Goal: Task Accomplishment & Management: Manage account settings

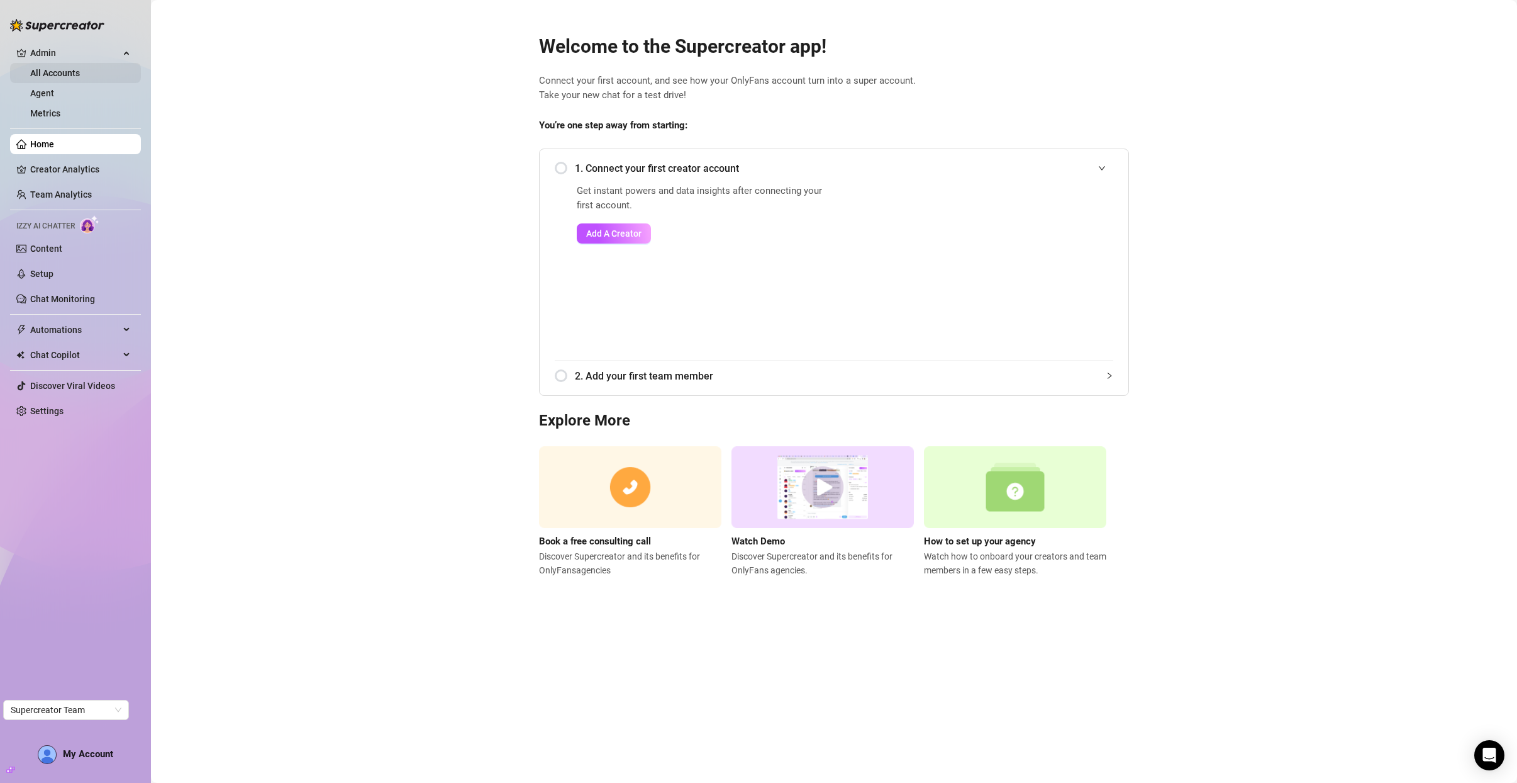
click at [80, 75] on link "All Accounts" at bounding box center [55, 73] width 50 height 10
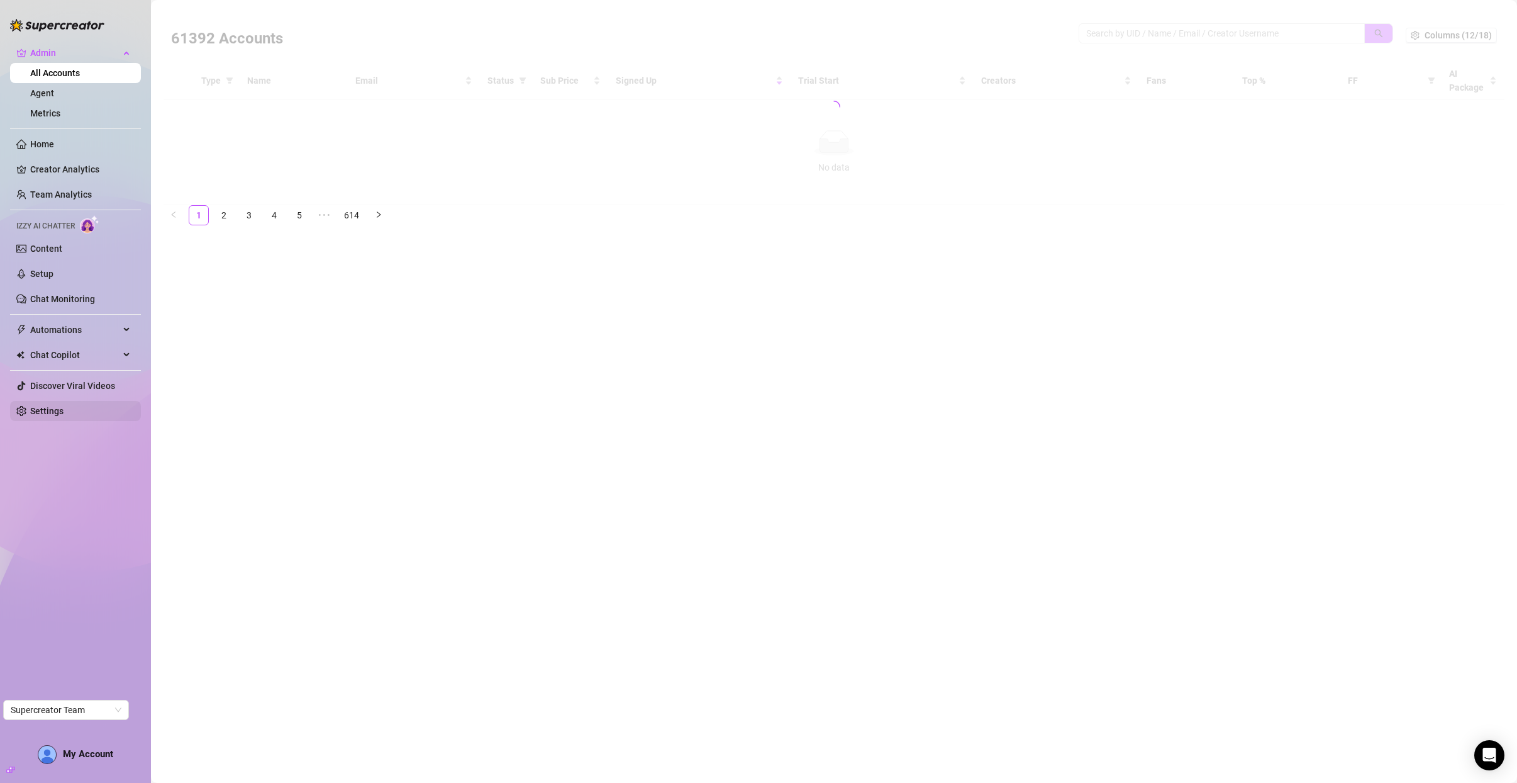
click at [60, 406] on link "Settings" at bounding box center [46, 411] width 33 height 10
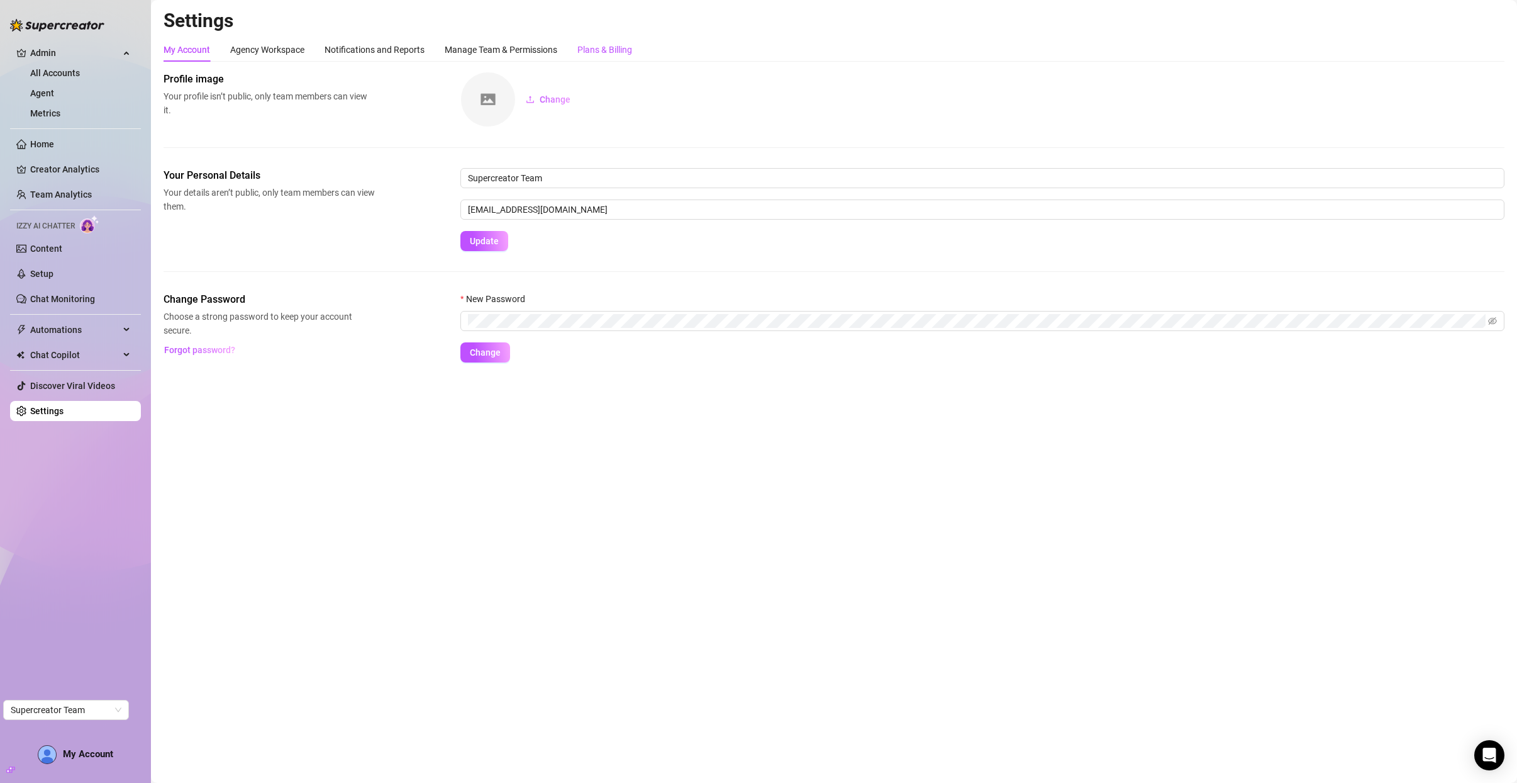
click at [613, 48] on div "Plans & Billing" at bounding box center [605, 50] width 55 height 14
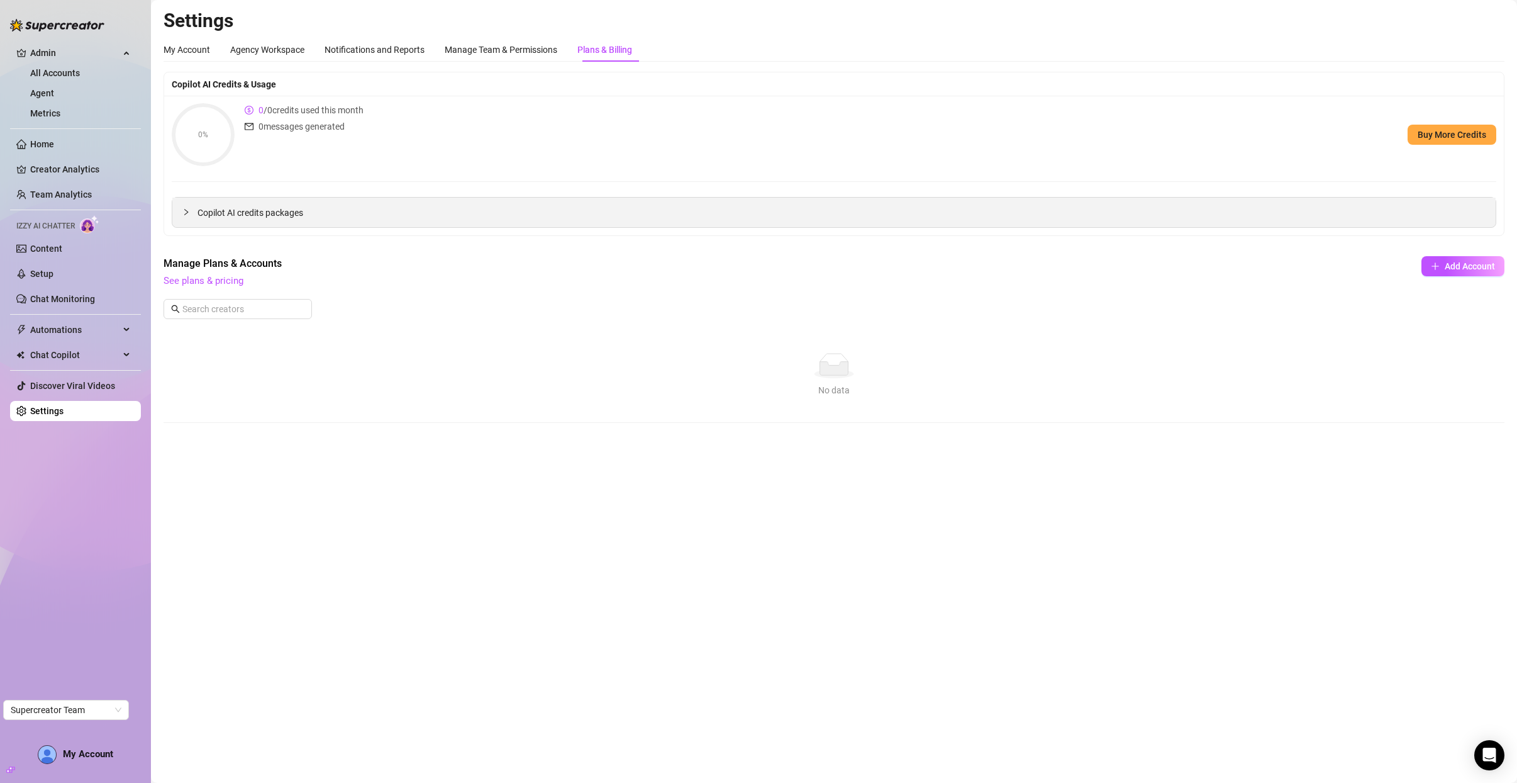
click at [235, 208] on span "Copilot AI credits packages" at bounding box center [842, 213] width 1288 height 14
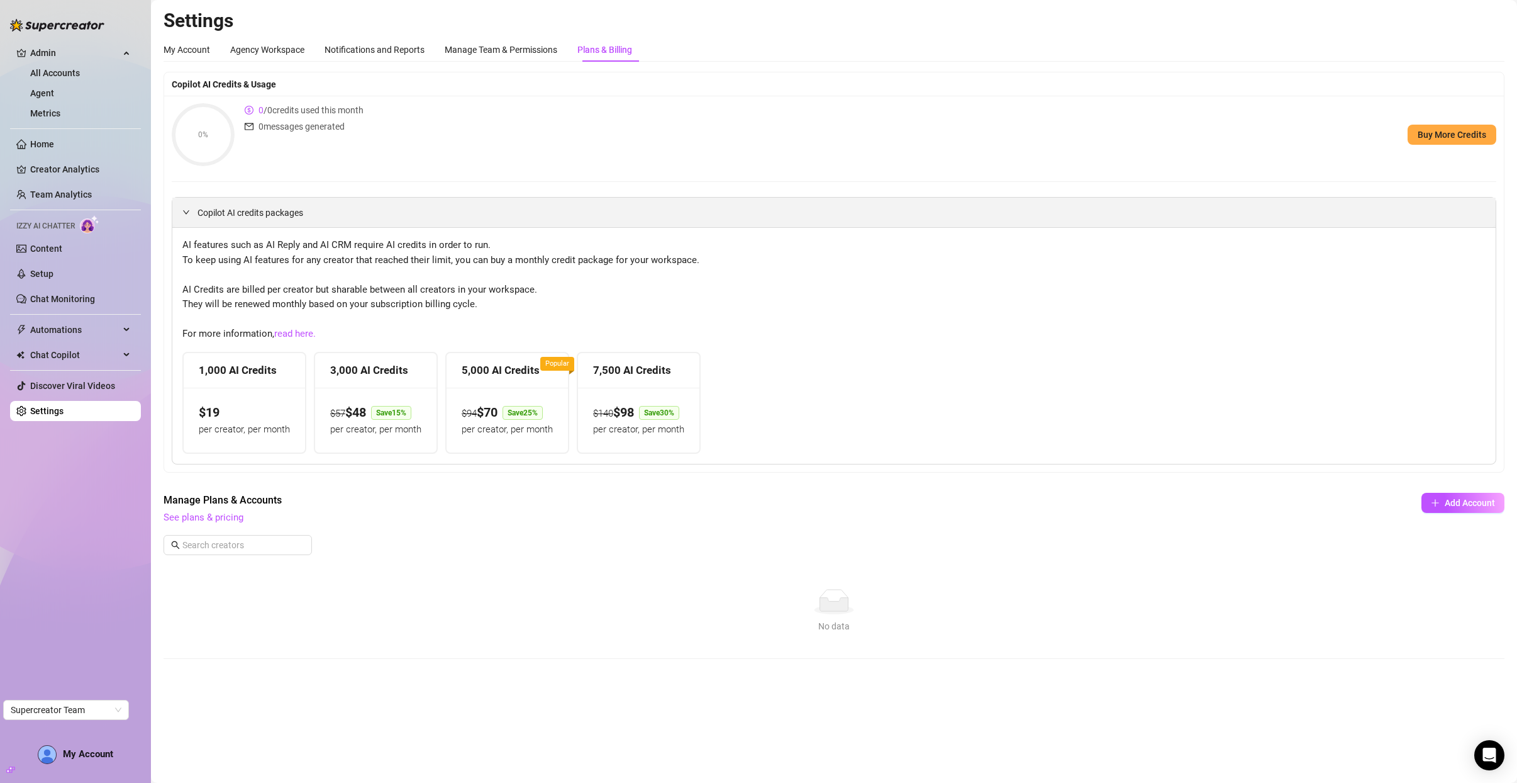
click at [235, 208] on span "Copilot AI credits packages" at bounding box center [842, 213] width 1288 height 14
